Goal: Task Accomplishment & Management: Use online tool/utility

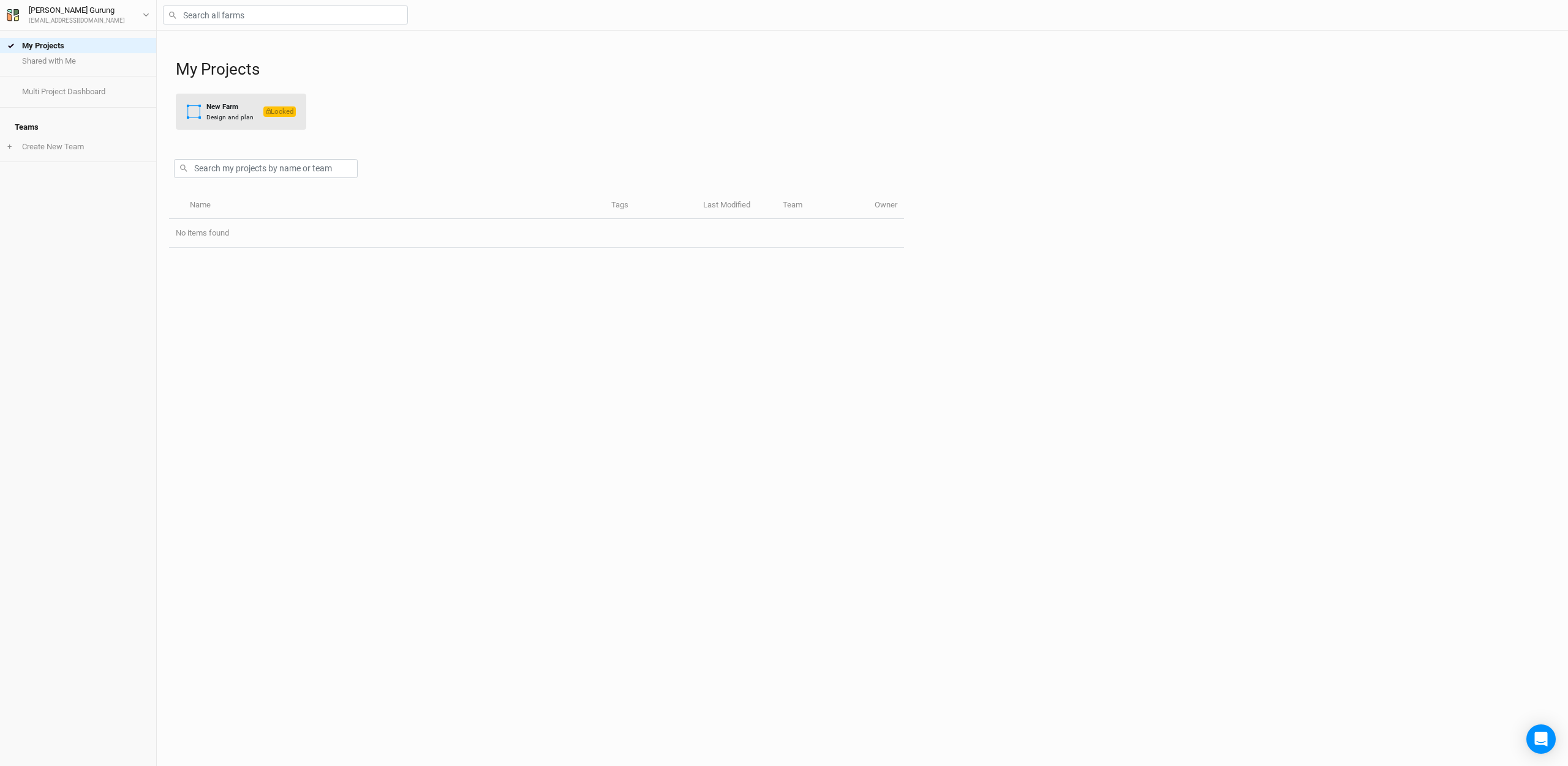
click at [234, 107] on div "New Farm" at bounding box center [230, 106] width 47 height 11
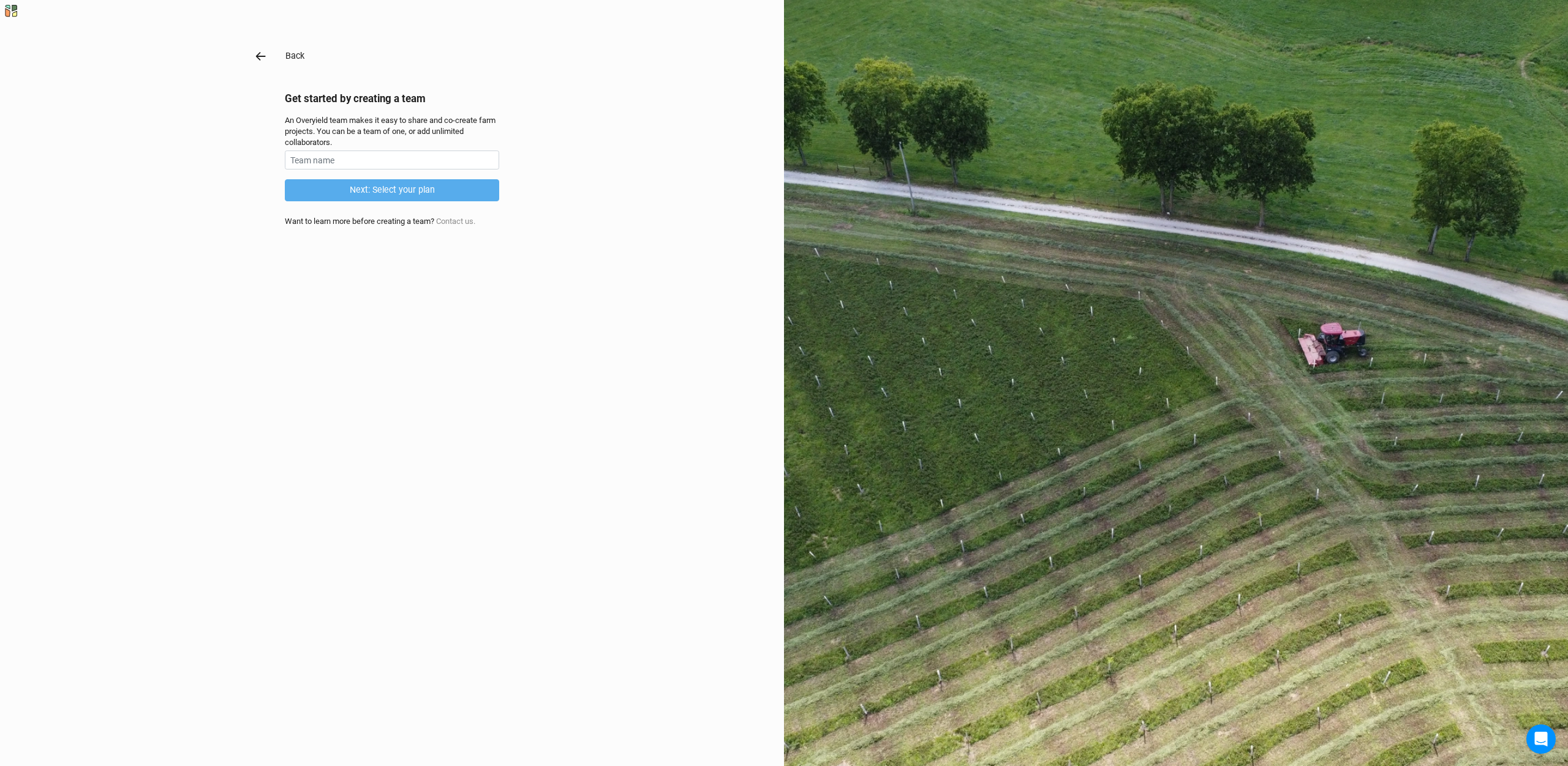
click at [289, 57] on button "Back" at bounding box center [295, 56] width 20 height 14
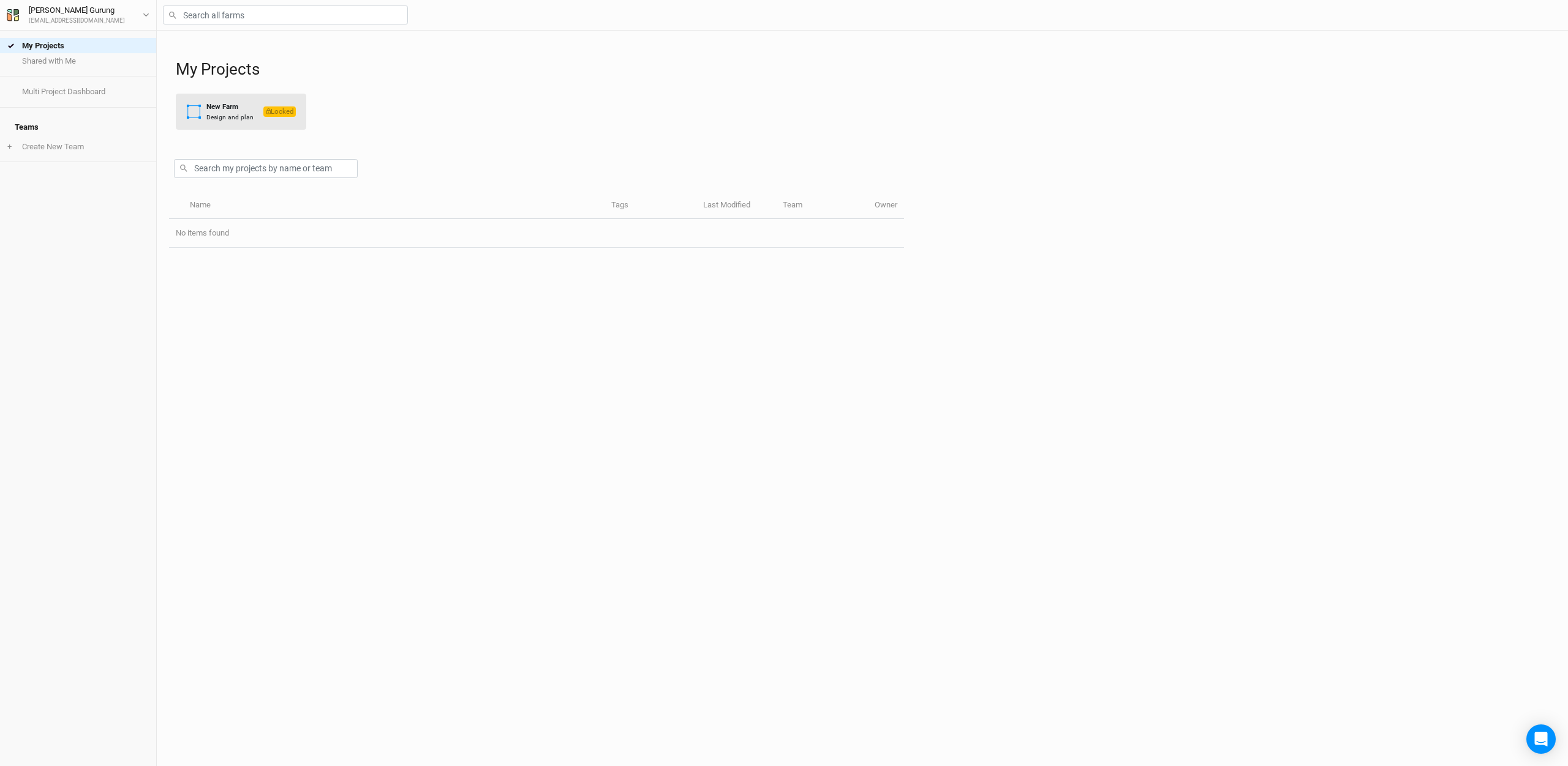
click at [226, 107] on div "New Farm" at bounding box center [230, 106] width 47 height 11
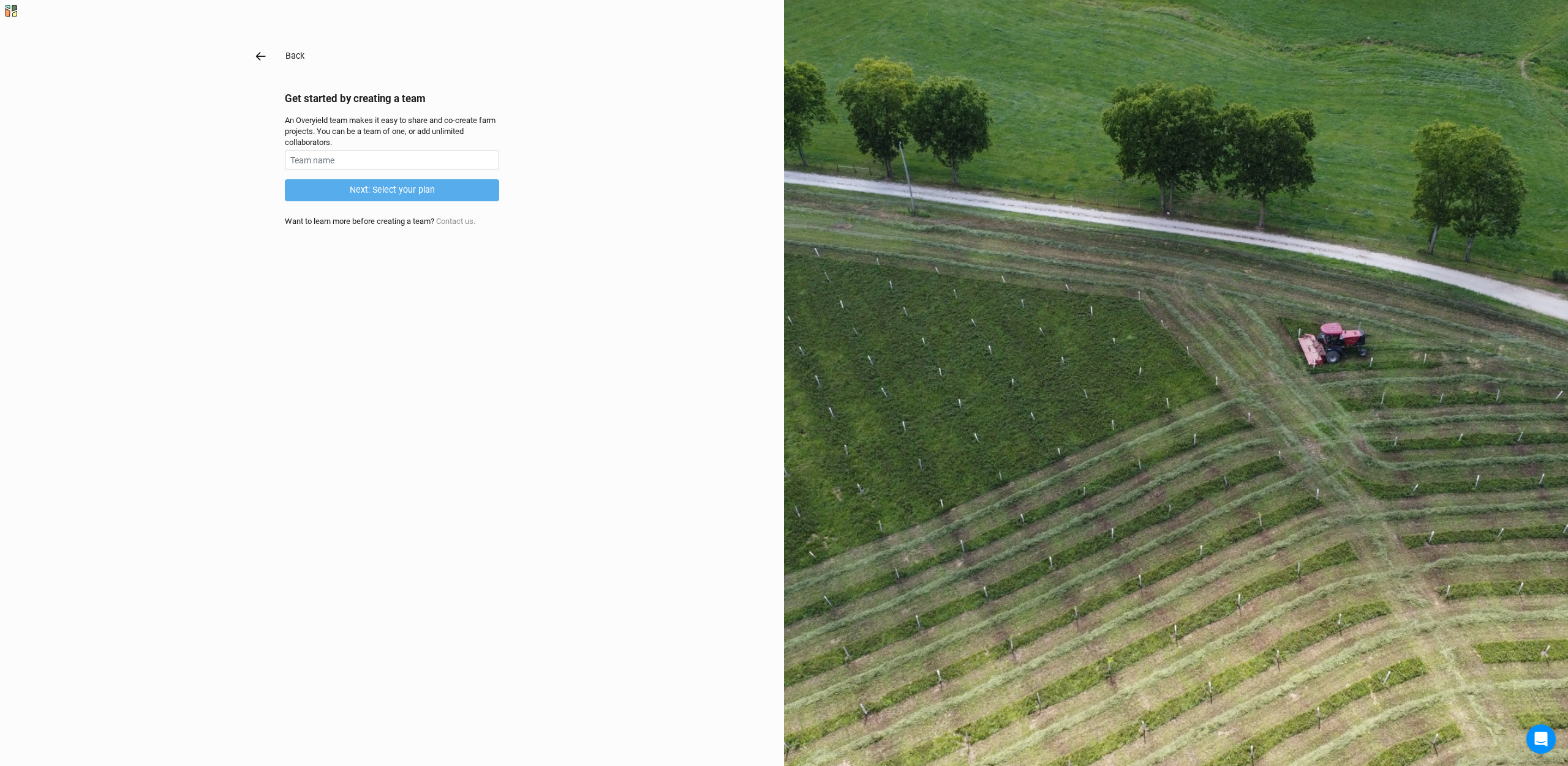
click at [258, 54] on icon "button" at bounding box center [261, 56] width 10 height 9
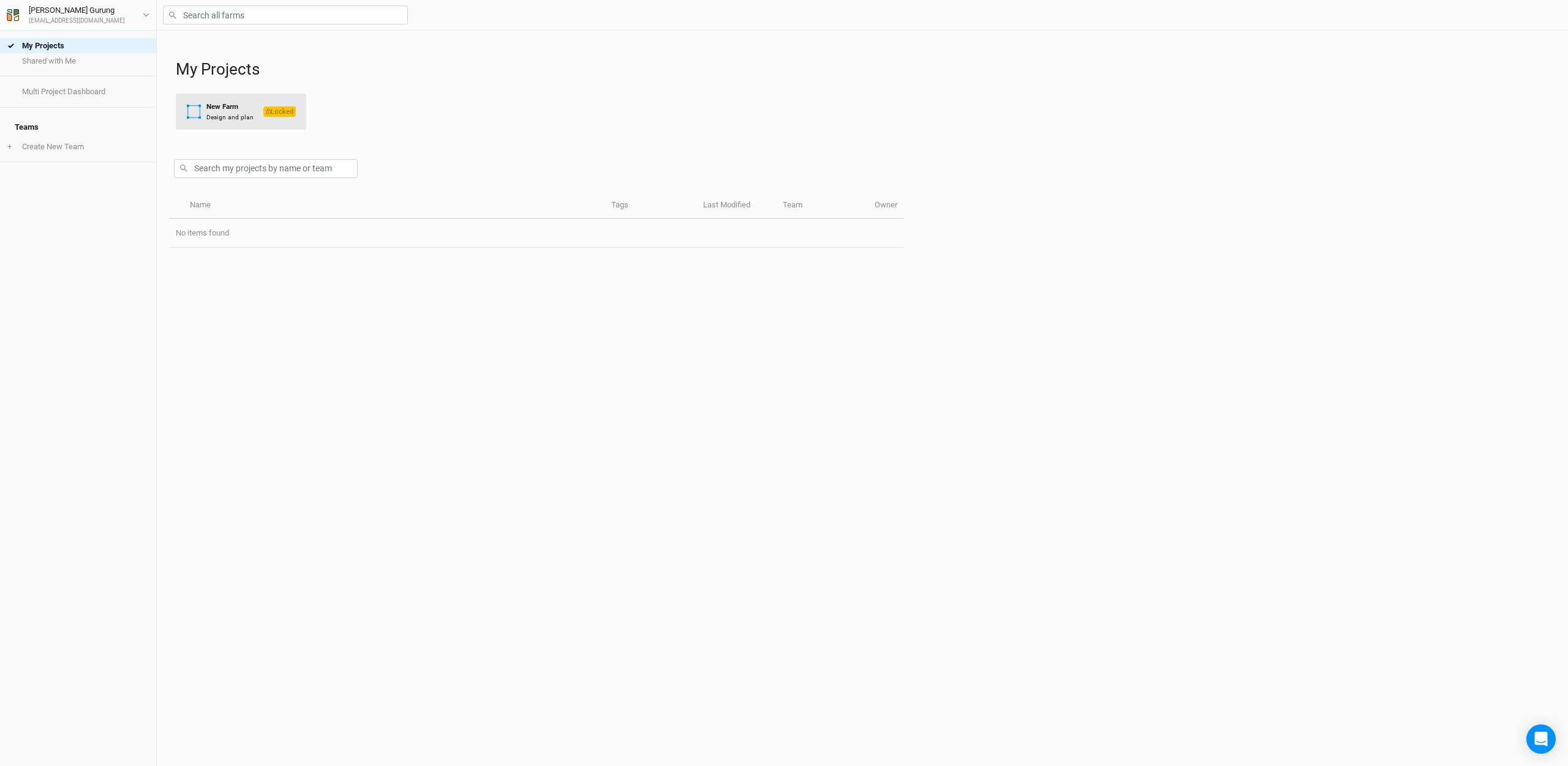
click at [237, 118] on div "Design and plan" at bounding box center [230, 117] width 47 height 9
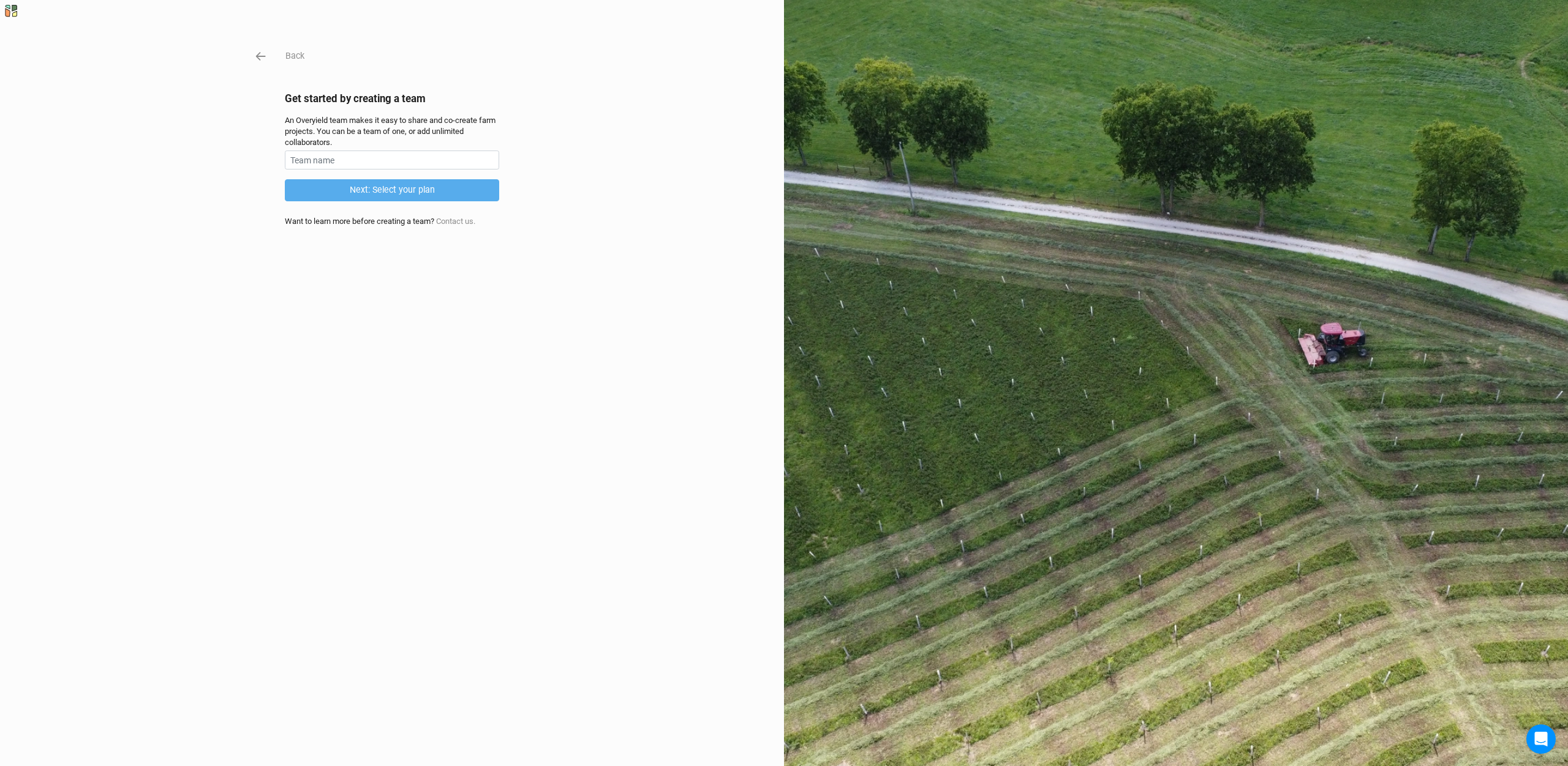
click at [265, 49] on div "Back Get started by creating a team An Overyield team makes it easy to share an…" at bounding box center [784, 383] width 1568 height 766
click at [258, 59] on icon "button" at bounding box center [261, 56] width 14 height 14
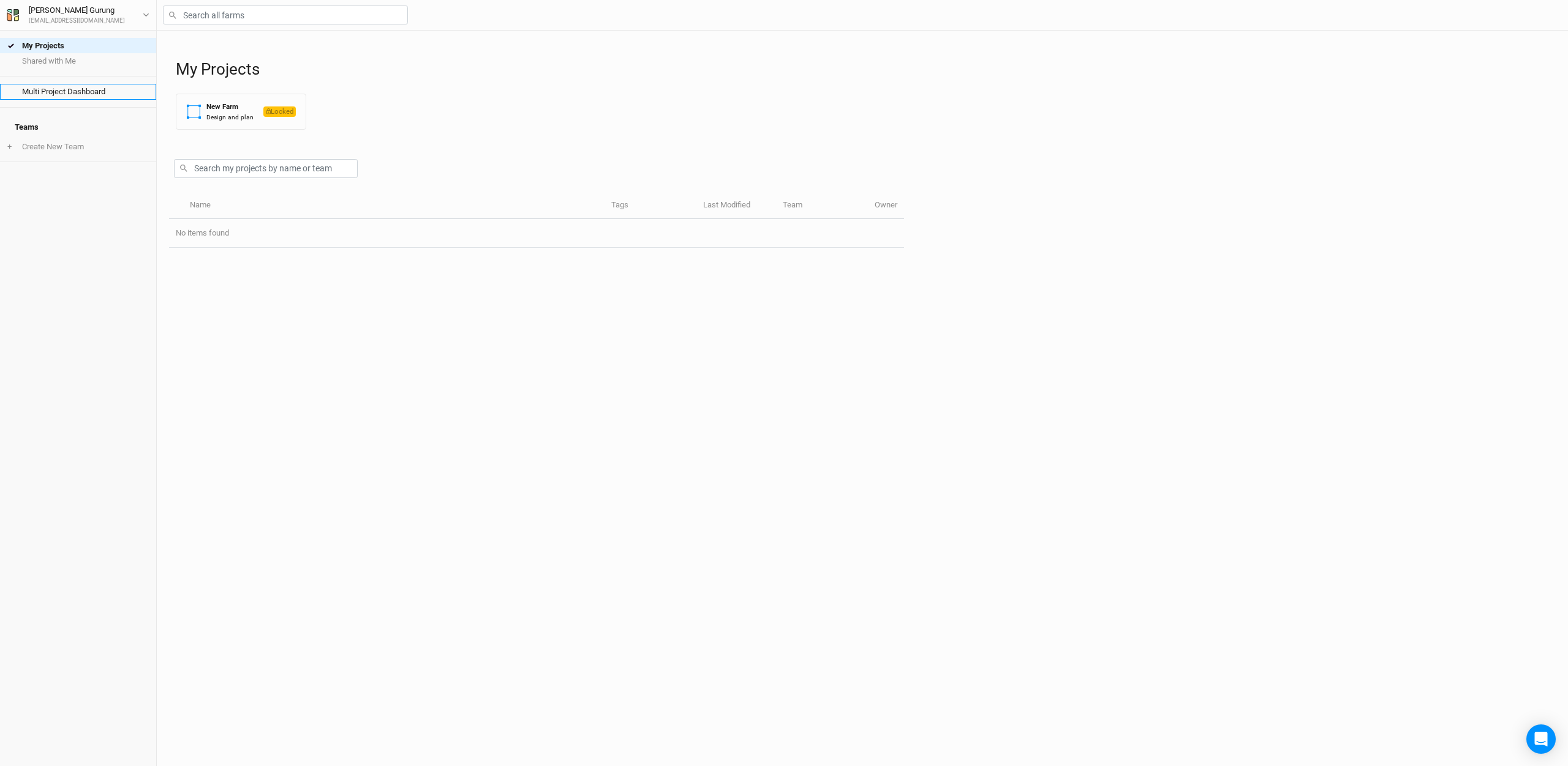
click at [70, 93] on link "Multi Project Dashboard" at bounding box center [78, 91] width 156 height 15
click at [51, 46] on link "My Projects" at bounding box center [78, 45] width 156 height 15
click at [47, 65] on link "Shared with Me" at bounding box center [78, 61] width 156 height 15
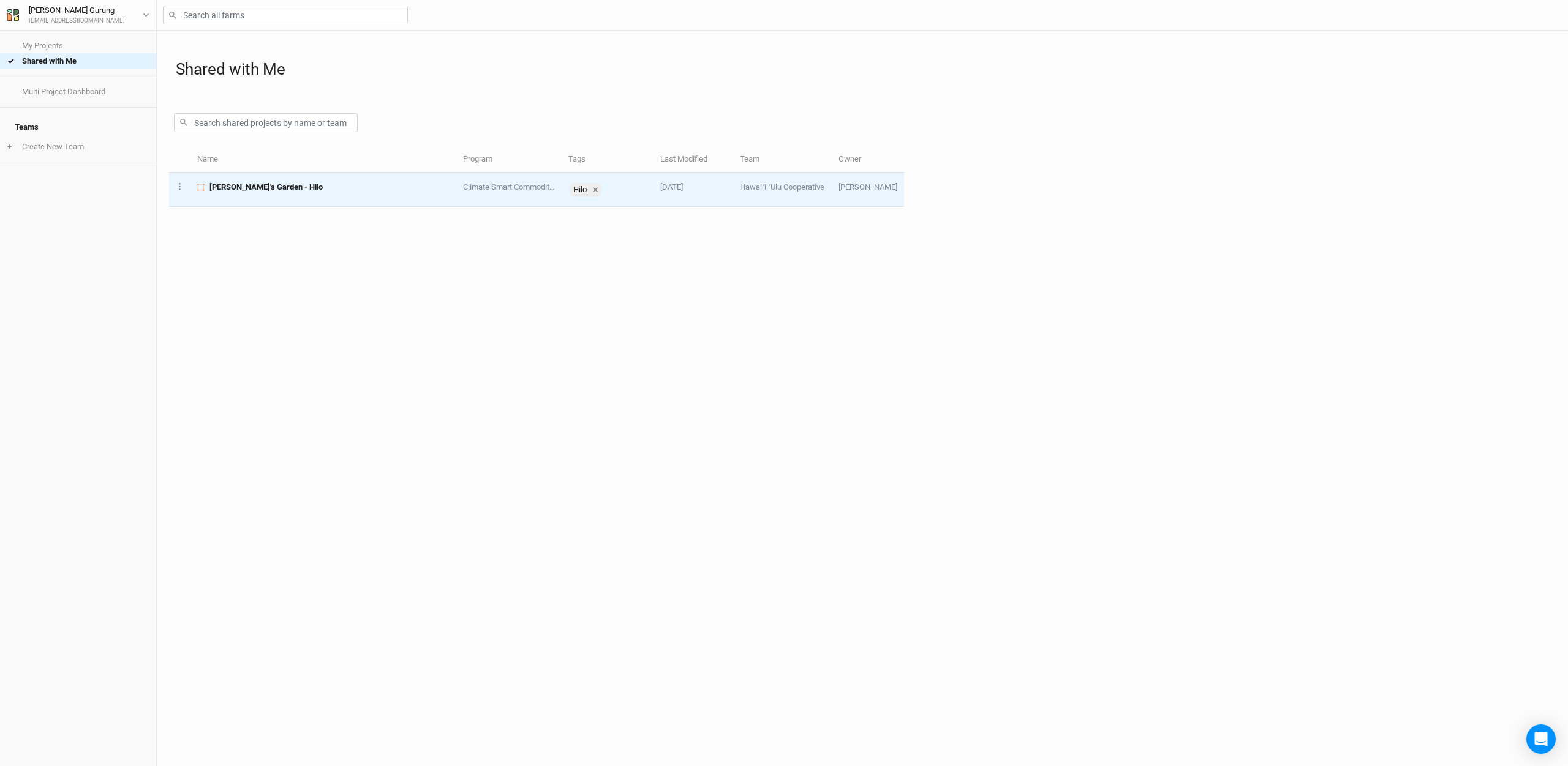
click at [226, 186] on span "[PERSON_NAME]'s Garden - Hilo" at bounding box center [266, 187] width 114 height 11
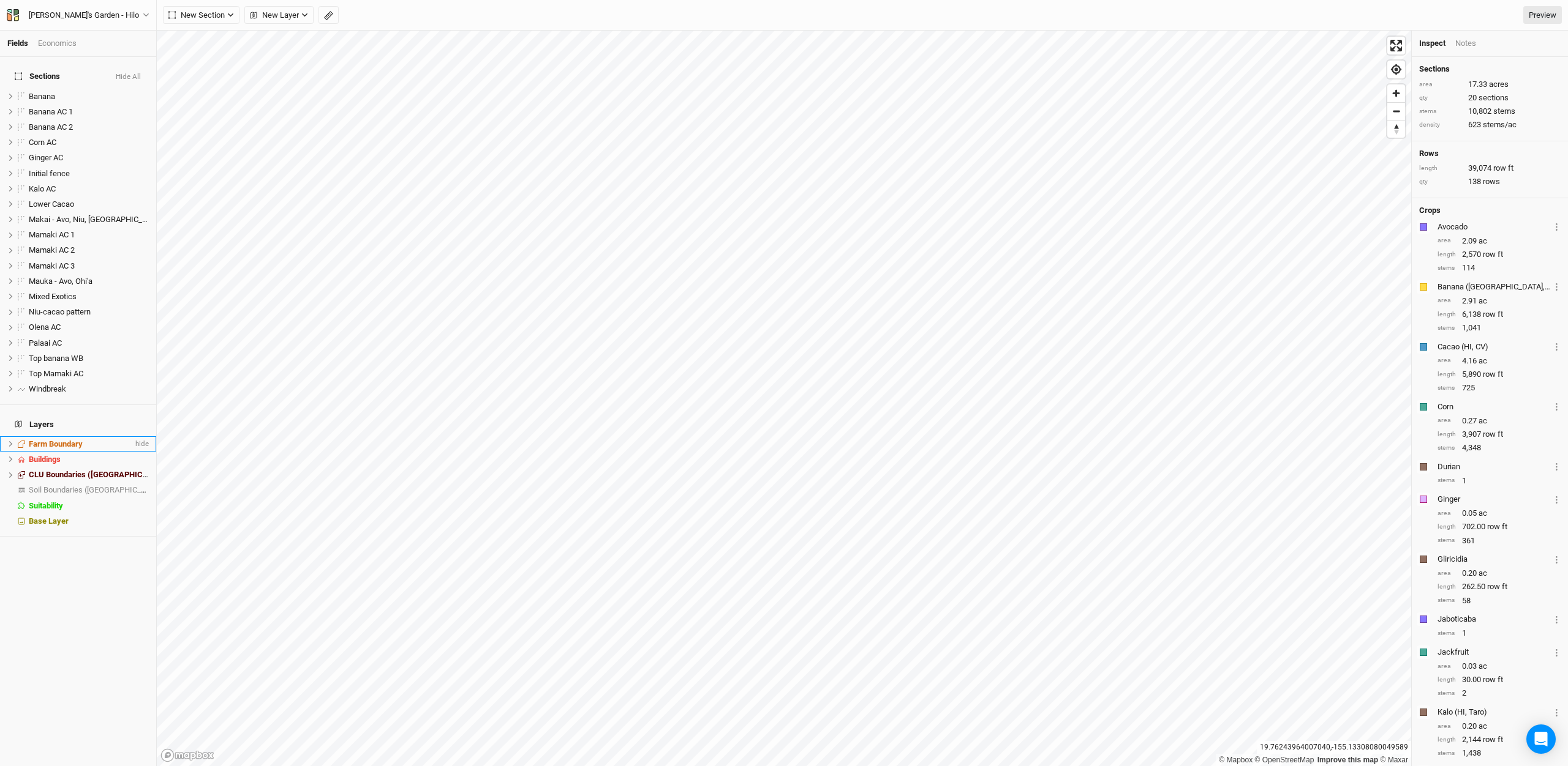
click at [58, 440] on span "Farm Boundary" at bounding box center [55, 444] width 54 height 9
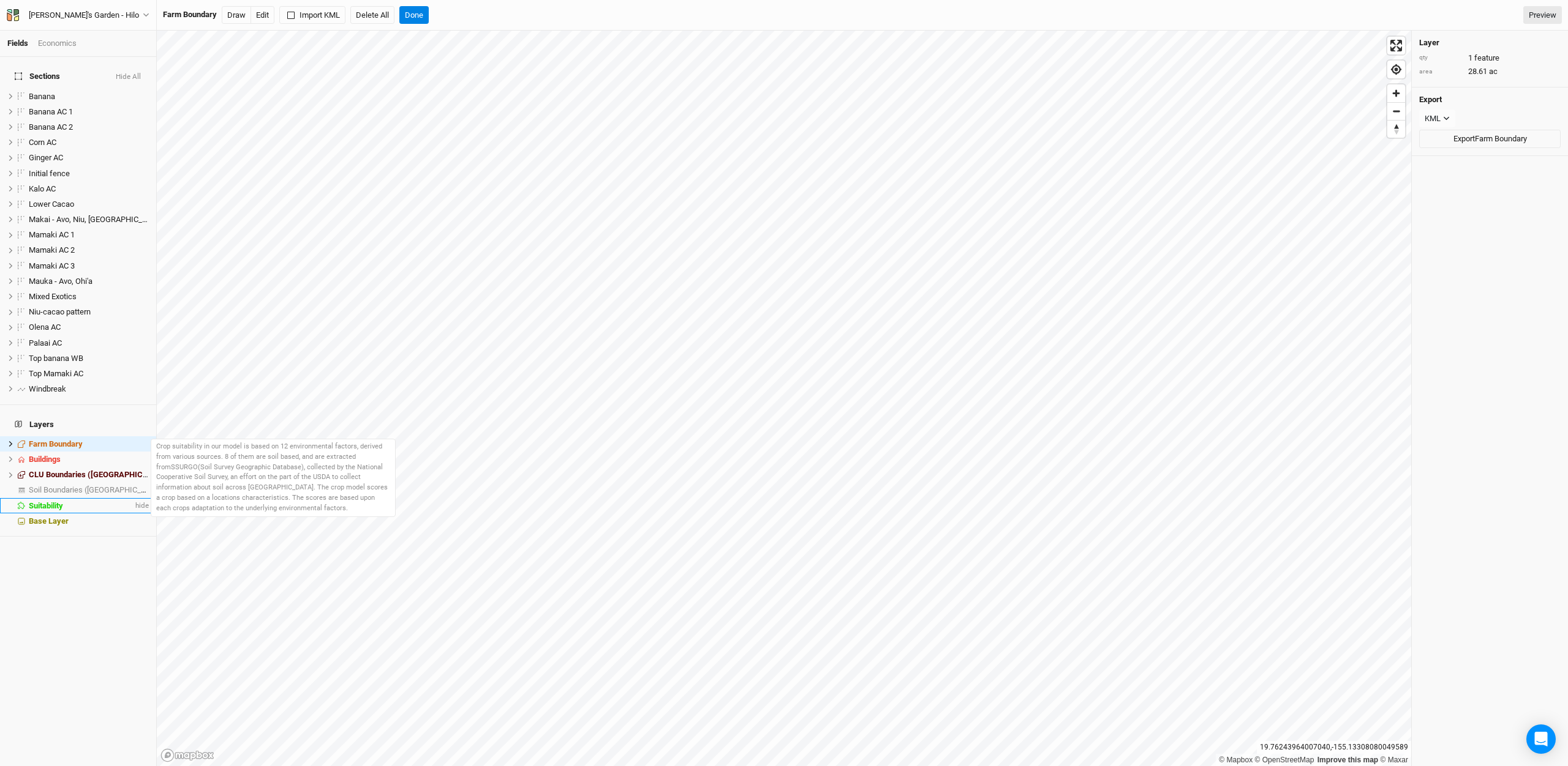
click at [56, 501] on span "Suitability" at bounding box center [46, 505] width 34 height 9
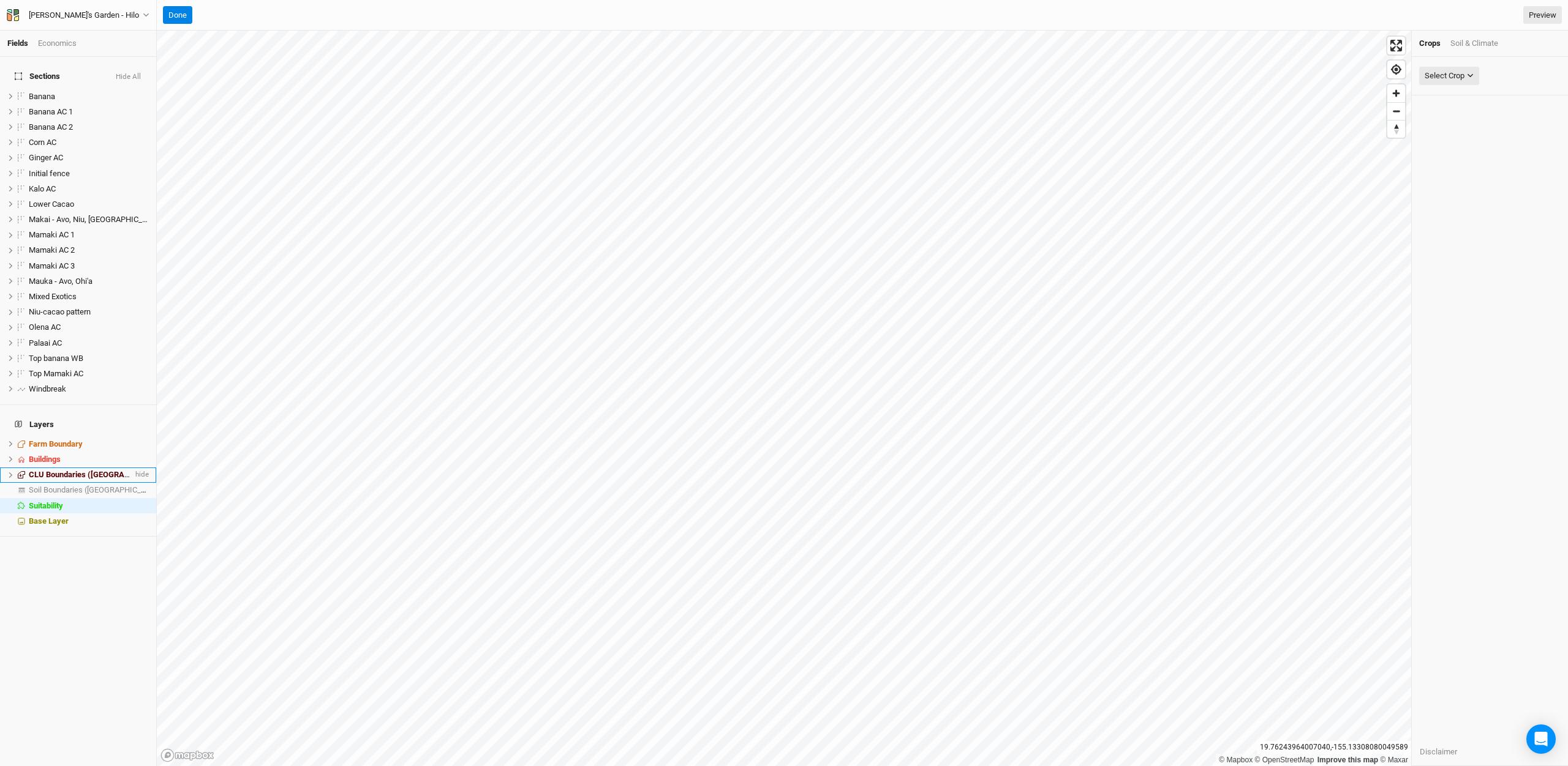
click at [58, 470] on span "CLU Boundaries ([GEOGRAPHIC_DATA])" at bounding box center [100, 474] width 143 height 9
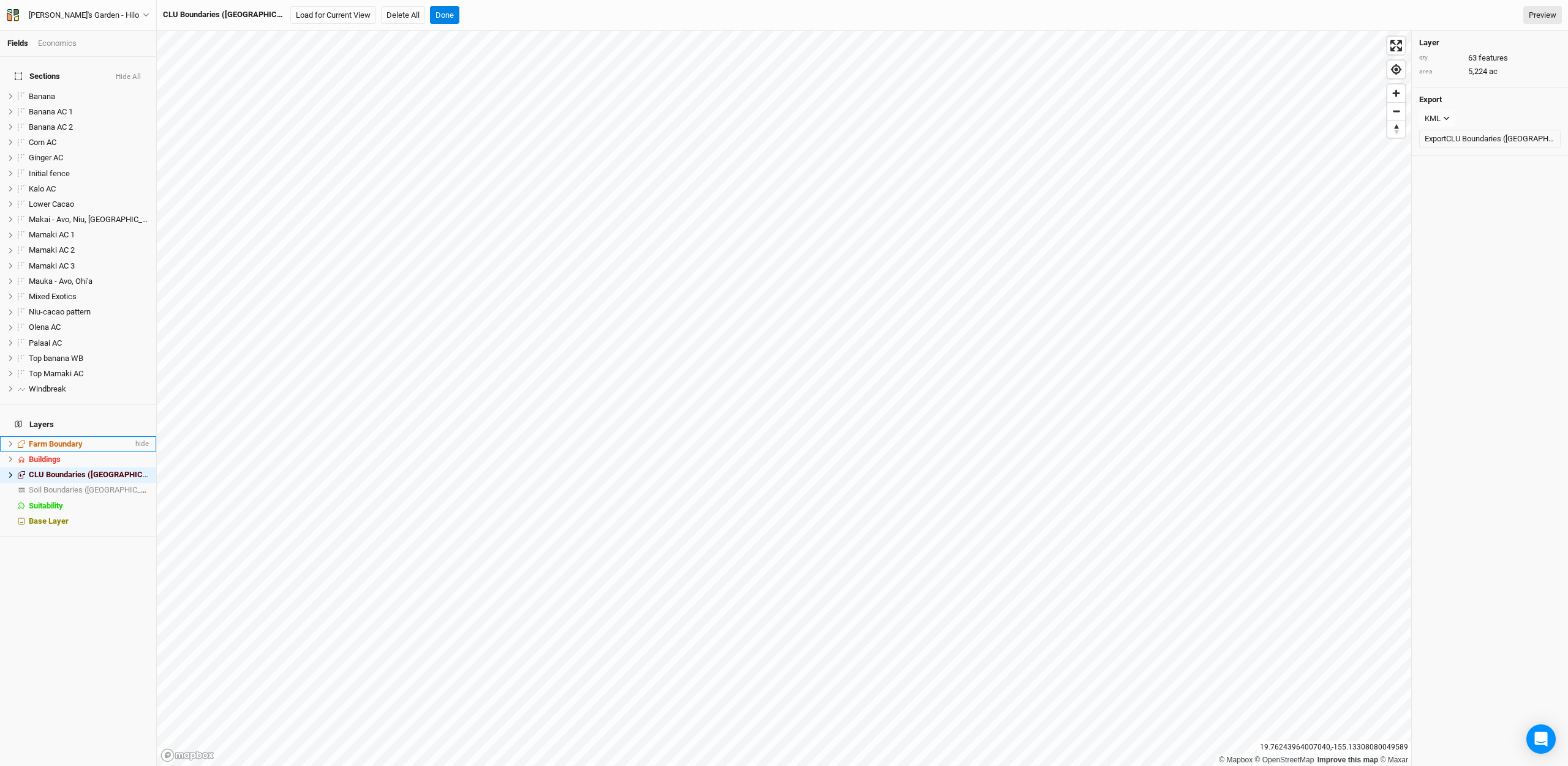
click at [62, 440] on span "Farm Boundary" at bounding box center [55, 444] width 54 height 9
click at [1399, 95] on span "Zoom in" at bounding box center [1396, 93] width 18 height 18
click at [233, 12] on button "Draw" at bounding box center [236, 16] width 29 height 19
click at [39, 455] on span "Buildings" at bounding box center [44, 459] width 32 height 9
